Goal: Information Seeking & Learning: Learn about a topic

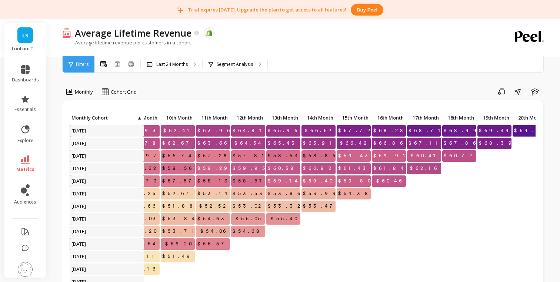
scroll to position [0, 356]
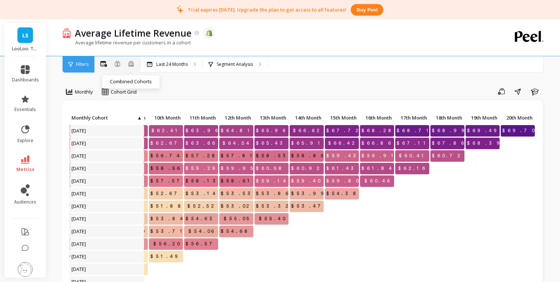
click at [131, 63] on icon at bounding box center [131, 63] width 7 height 6
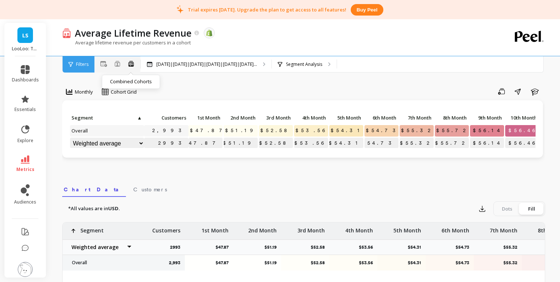
click at [131, 63] on icon at bounding box center [131, 63] width 7 height 6
click at [120, 62] on icon at bounding box center [117, 64] width 6 height 6
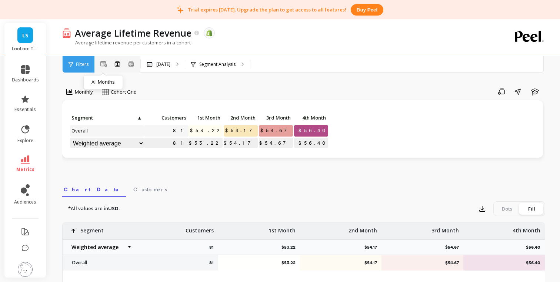
click at [105, 66] on icon at bounding box center [103, 64] width 7 height 6
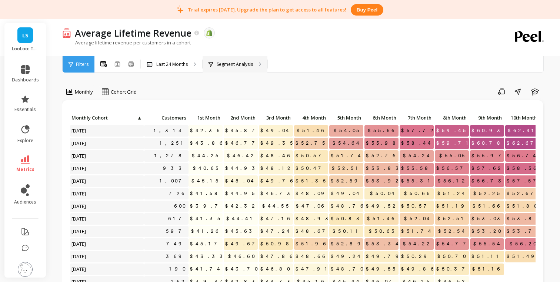
click at [222, 62] on p "Segment Analysis" at bounding box center [235, 64] width 36 height 6
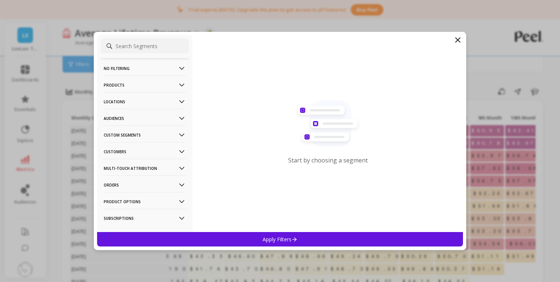
click at [455, 38] on icon at bounding box center [457, 40] width 9 height 9
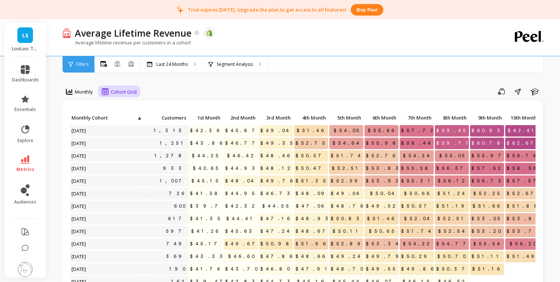
click at [115, 91] on span "Cohort Grid" at bounding box center [124, 92] width 26 height 7
click at [120, 118] on div "Cohort Line" at bounding box center [125, 122] width 51 height 13
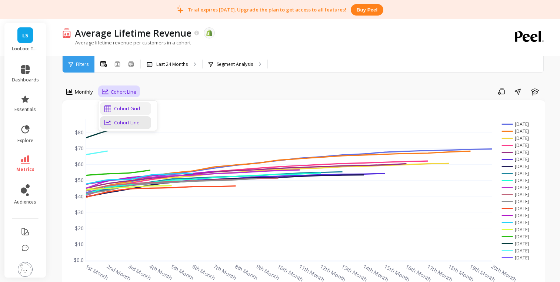
click at [119, 105] on div "Cohort Grid" at bounding box center [125, 108] width 42 height 7
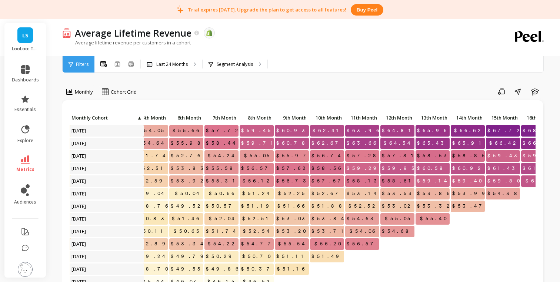
scroll to position [4, 198]
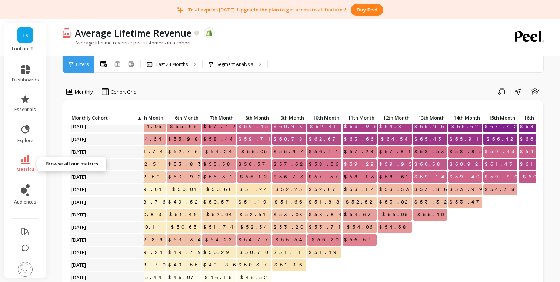
click at [28, 168] on span "metrics" at bounding box center [25, 170] width 18 height 6
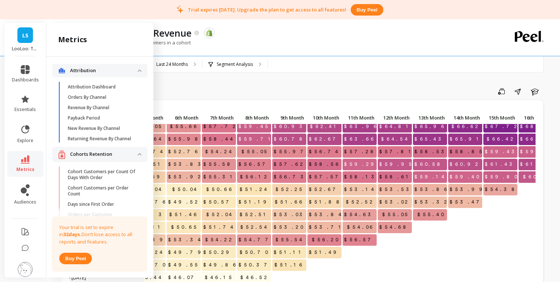
scroll to position [163, 0]
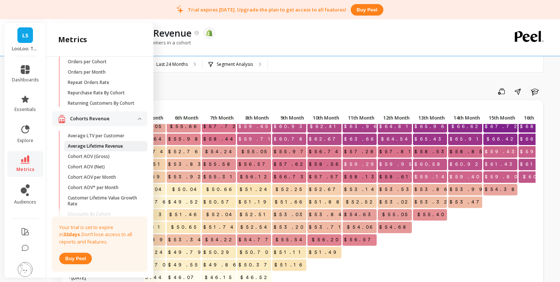
click at [122, 147] on p "Average Lifetime Revenue" at bounding box center [95, 146] width 55 height 6
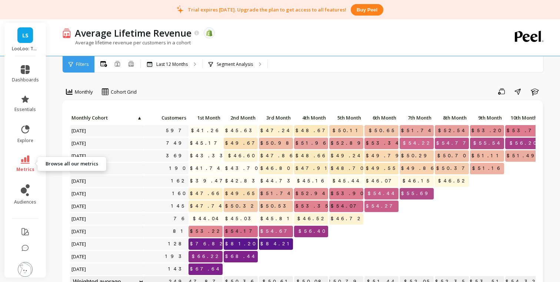
click at [22, 166] on link "metrics" at bounding box center [25, 164] width 27 height 17
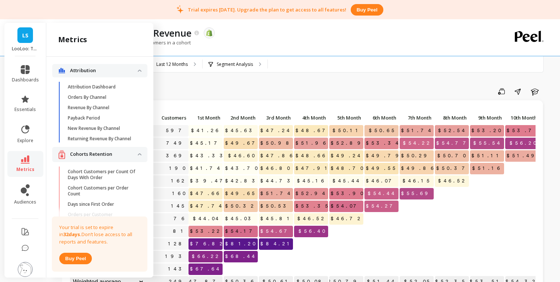
scroll to position [163, 0]
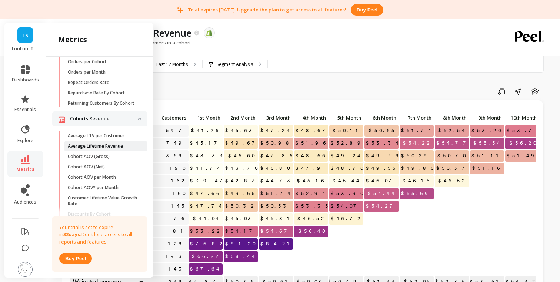
click at [84, 148] on p "Average Lifetime Revenue" at bounding box center [95, 146] width 55 height 6
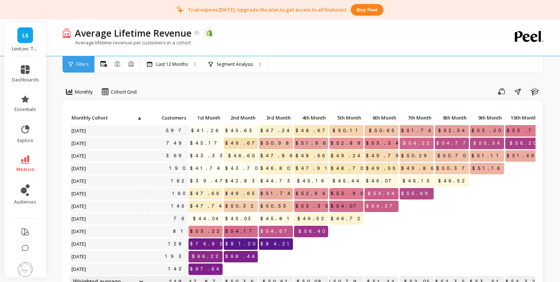
scroll to position [0, 0]
click at [161, 66] on p "Last 12 Months" at bounding box center [171, 64] width 31 height 6
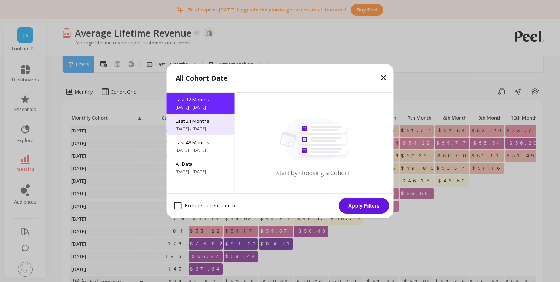
click at [187, 115] on div "Last 24 Months [DATE] - [DATE]" at bounding box center [201, 124] width 68 height 21
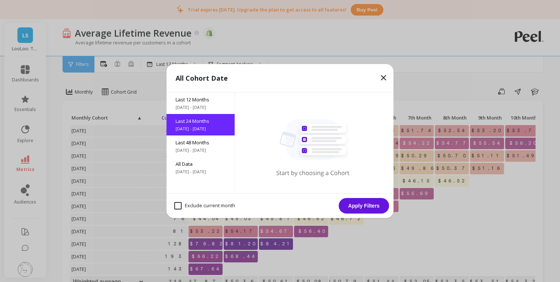
click at [370, 207] on button "Apply Filters" at bounding box center [364, 206] width 50 height 16
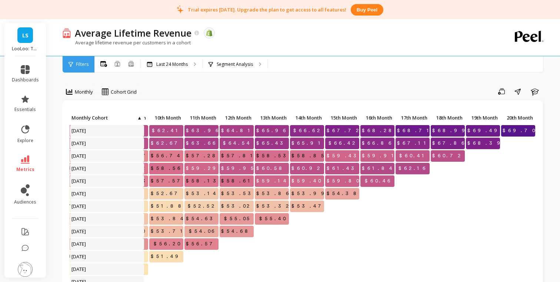
scroll to position [0, 356]
click at [24, 158] on icon at bounding box center [25, 160] width 9 height 8
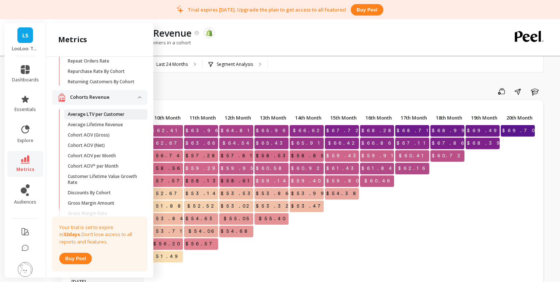
scroll to position [187, 0]
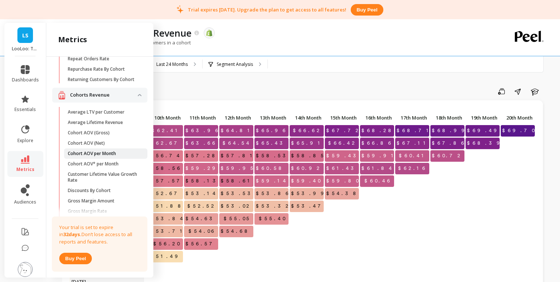
click at [106, 154] on p "Cohort AOV per Month" at bounding box center [92, 154] width 48 height 6
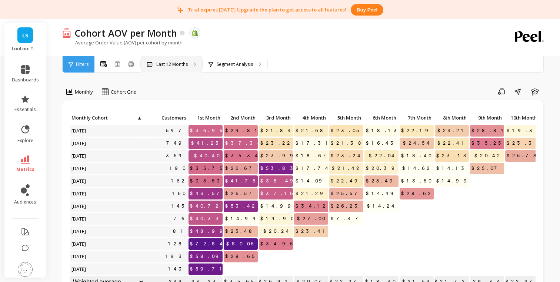
click at [177, 66] on p "Last 12 Months" at bounding box center [171, 64] width 31 height 6
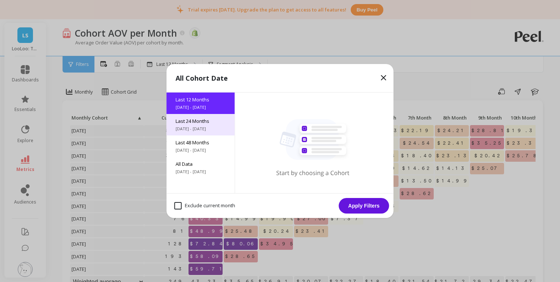
click at [190, 120] on span "Last 24 Months" at bounding box center [201, 121] width 50 height 7
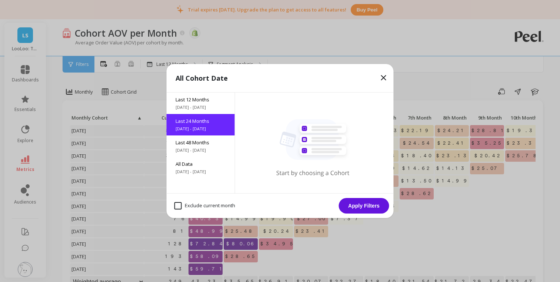
click at [377, 211] on button "Apply Filters" at bounding box center [364, 206] width 50 height 16
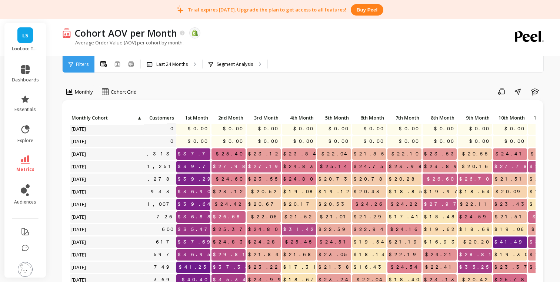
scroll to position [27, 7]
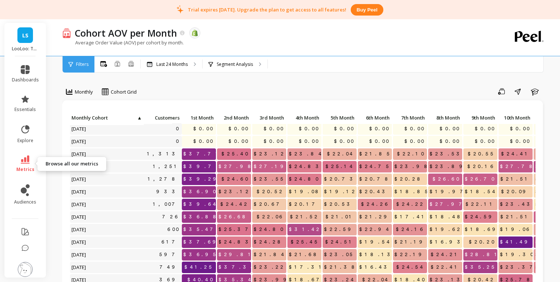
click at [29, 167] on span "metrics" at bounding box center [25, 170] width 18 height 6
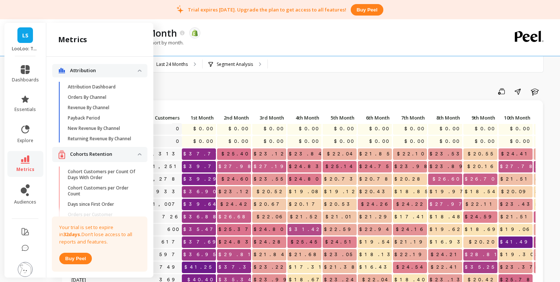
scroll to position [187, 0]
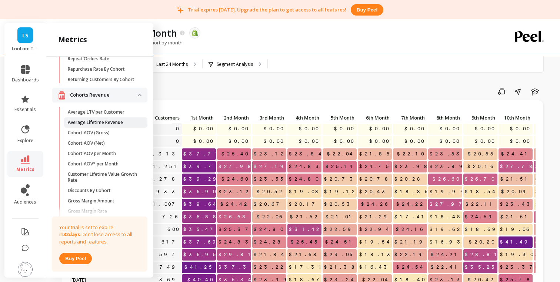
click at [98, 124] on p "Average Lifetime Revenue" at bounding box center [95, 123] width 55 height 6
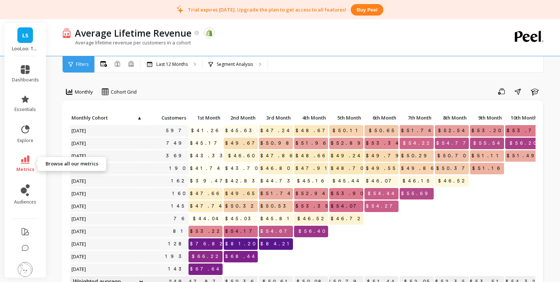
click at [24, 161] on icon at bounding box center [25, 160] width 9 height 8
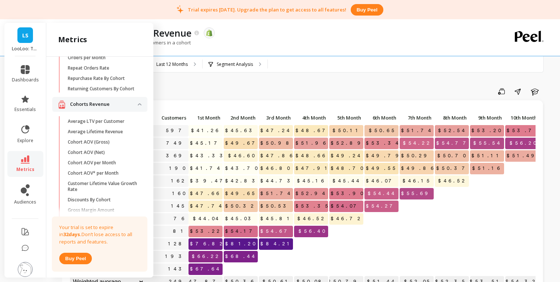
scroll to position [179, 0]
click at [95, 119] on p "Average LTV per Customer" at bounding box center [96, 121] width 57 height 6
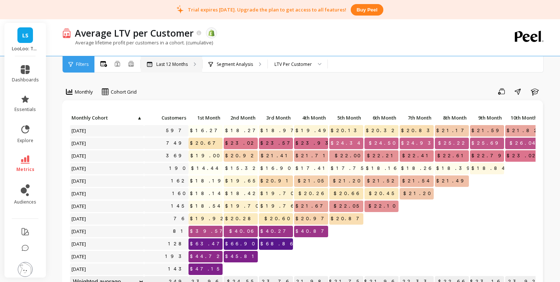
click at [173, 66] on p "Last 12 Months" at bounding box center [171, 64] width 31 height 6
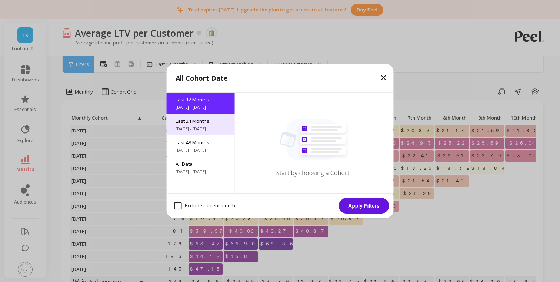
click at [183, 116] on div "Last 24 Months [DATE] - [DATE]" at bounding box center [201, 124] width 68 height 21
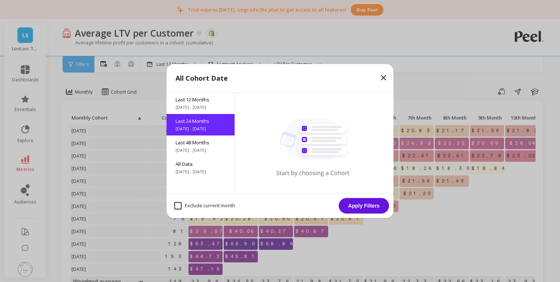
click at [362, 208] on button "Apply Filters" at bounding box center [364, 206] width 50 height 16
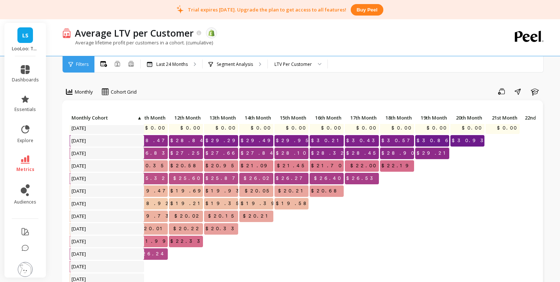
scroll to position [40, 409]
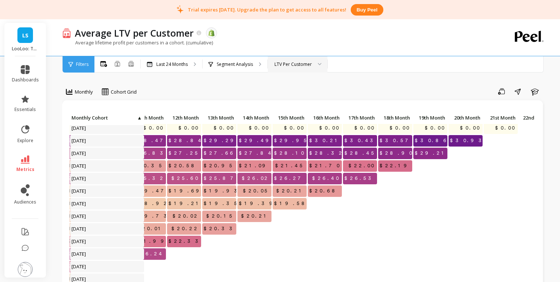
click at [293, 64] on div "LTV Per Customer" at bounding box center [293, 64] width 37 height 7
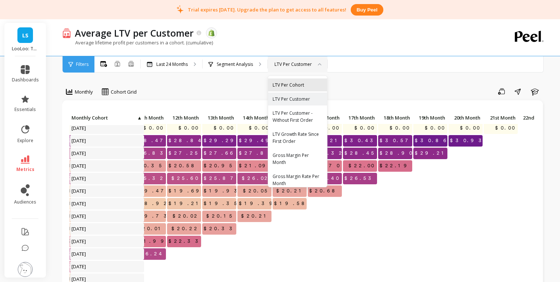
click at [304, 85] on div "LTV Per Cohort" at bounding box center [298, 84] width 50 height 7
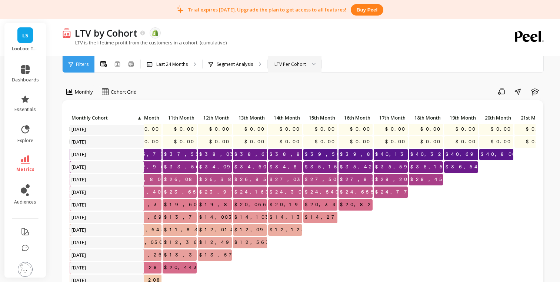
scroll to position [27, 387]
